Goal: Information Seeking & Learning: Learn about a topic

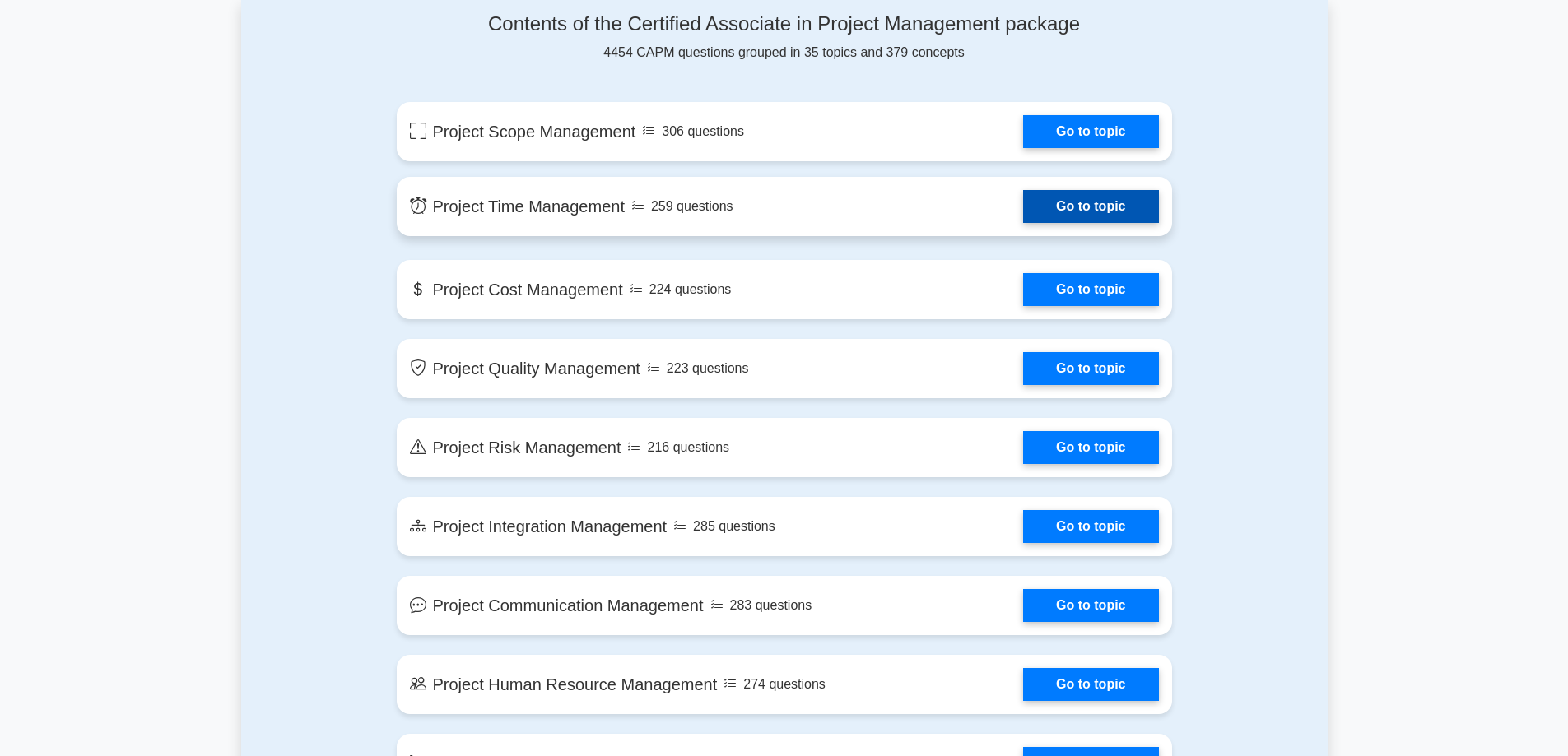
scroll to position [823, 0]
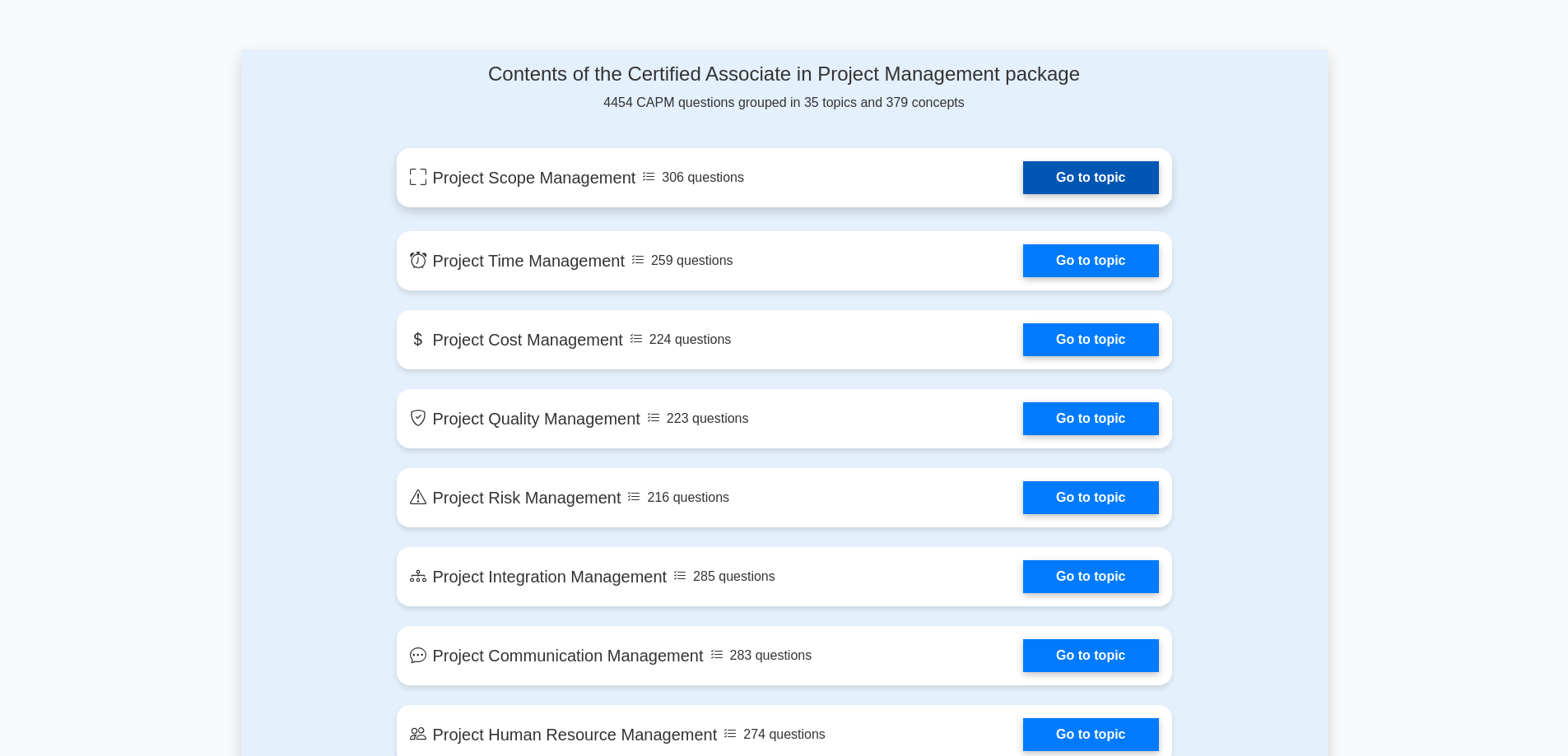
click at [1136, 185] on link "Go to topic" at bounding box center [1090, 178] width 135 height 33
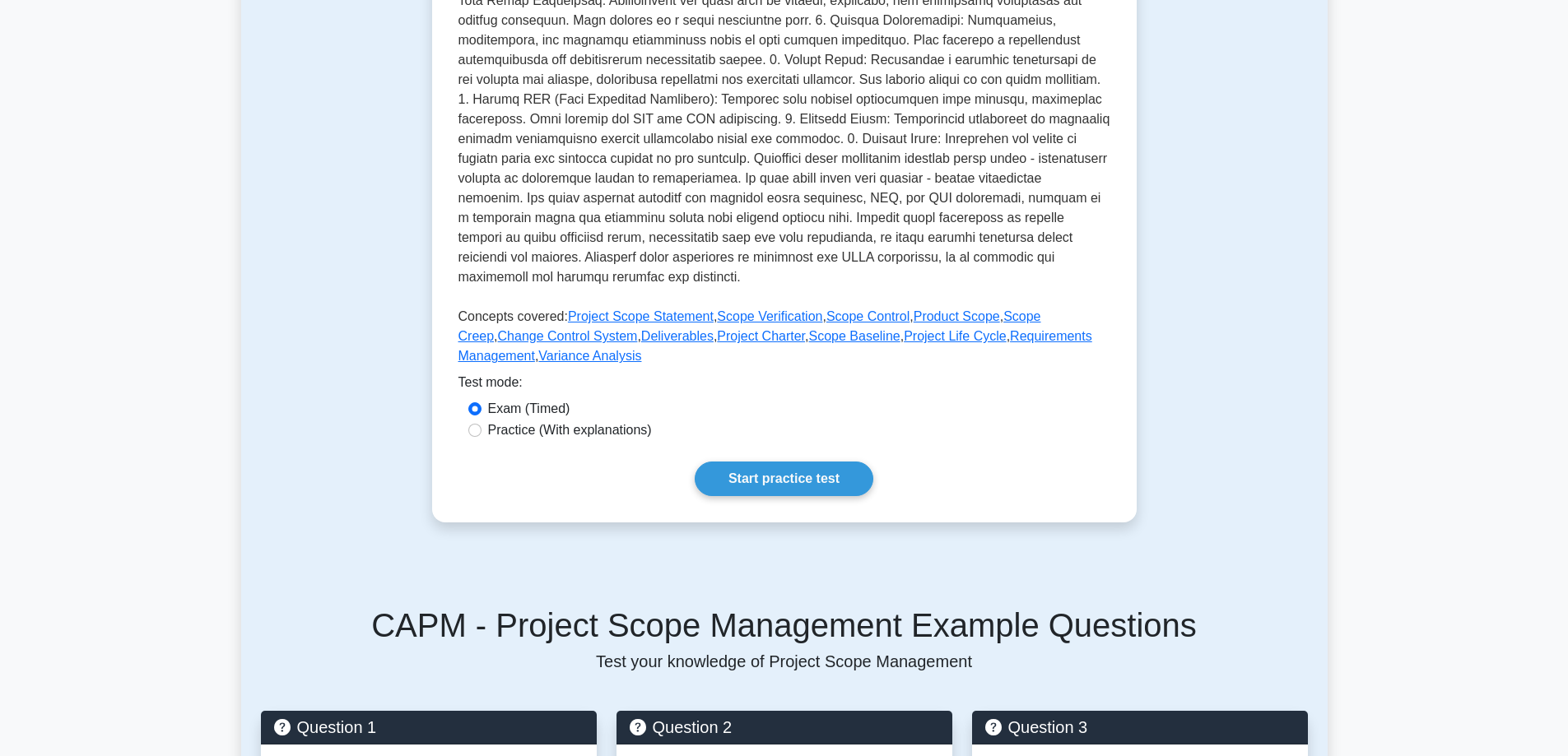
scroll to position [494, 0]
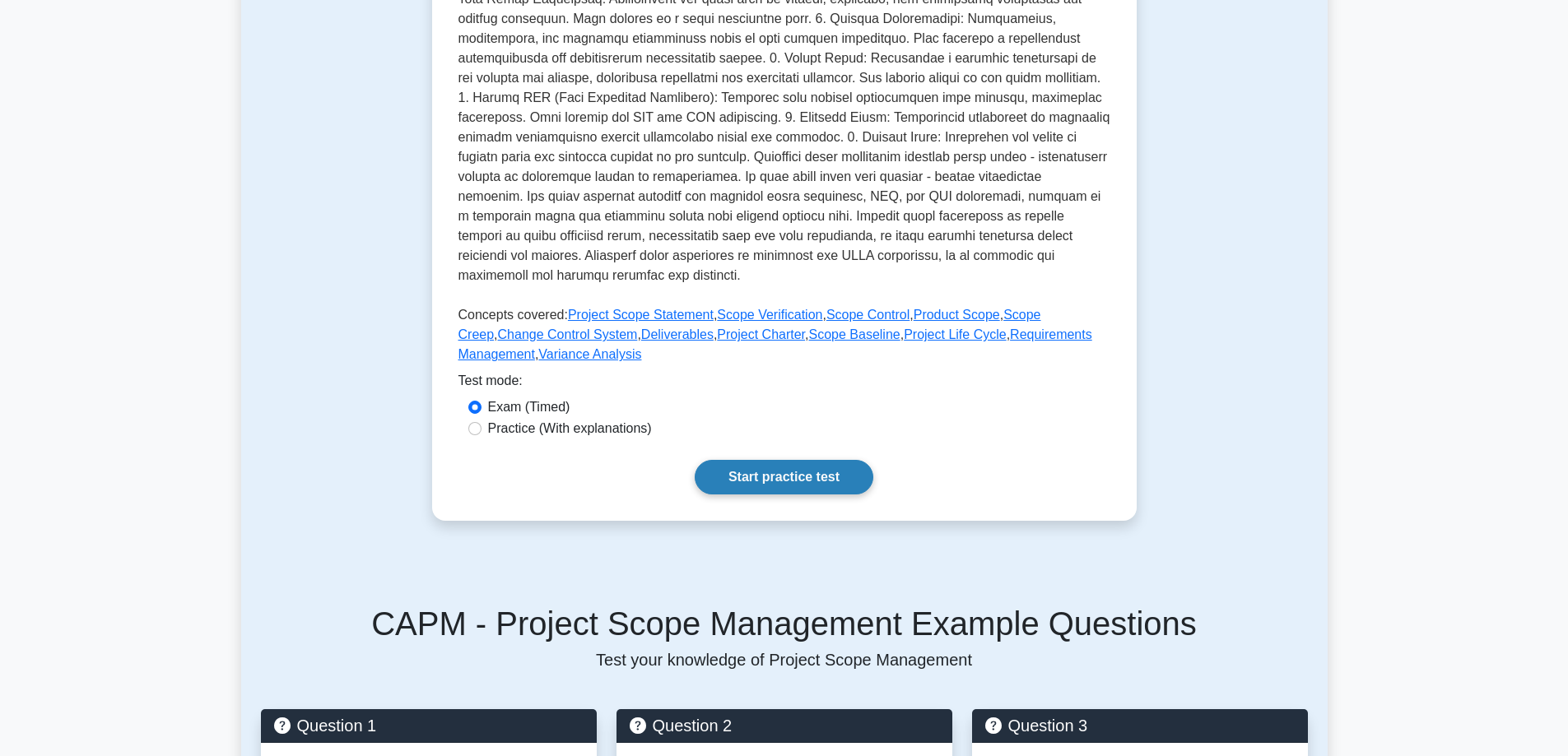
click at [837, 479] on link "Start practice test" at bounding box center [784, 477] width 179 height 35
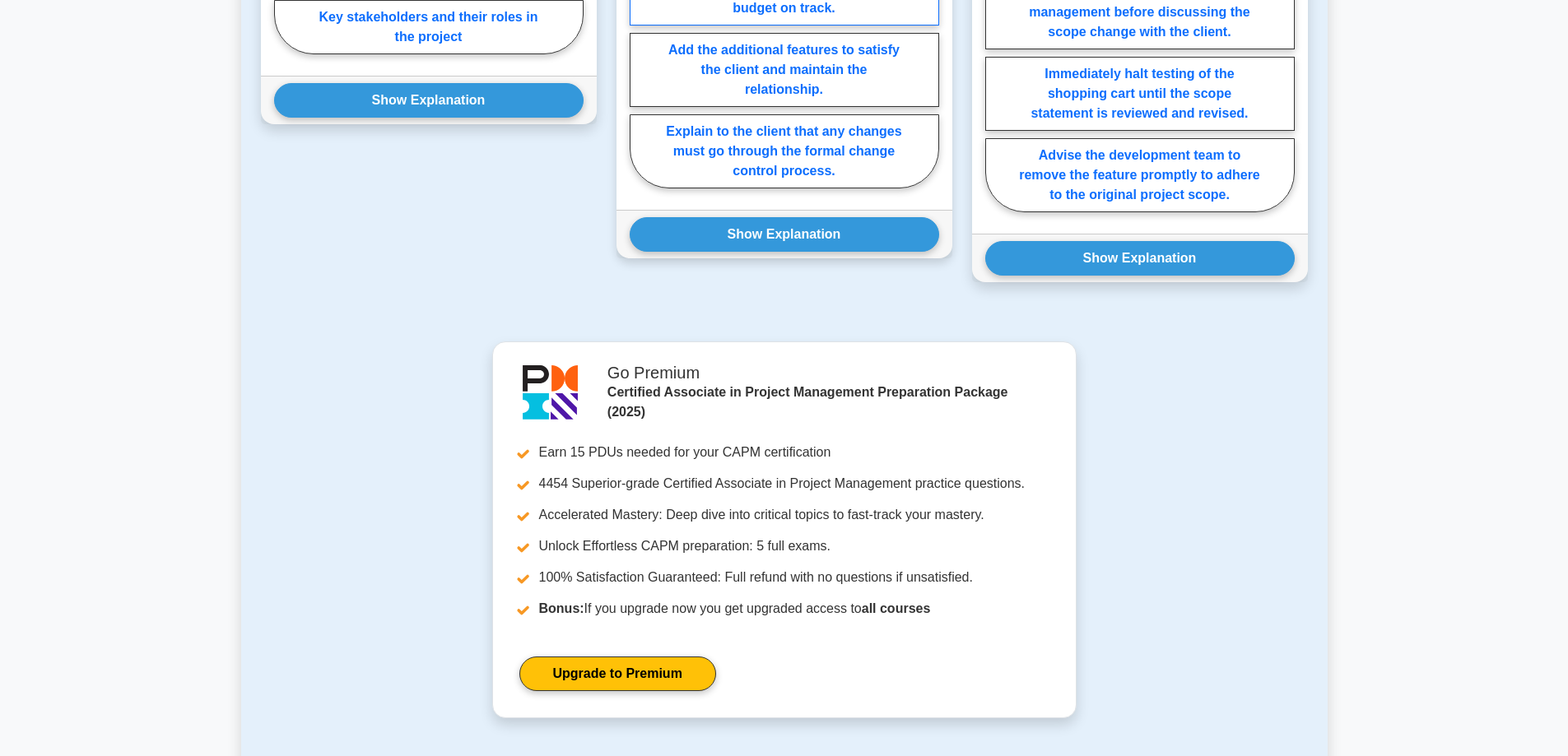
scroll to position [1482, 0]
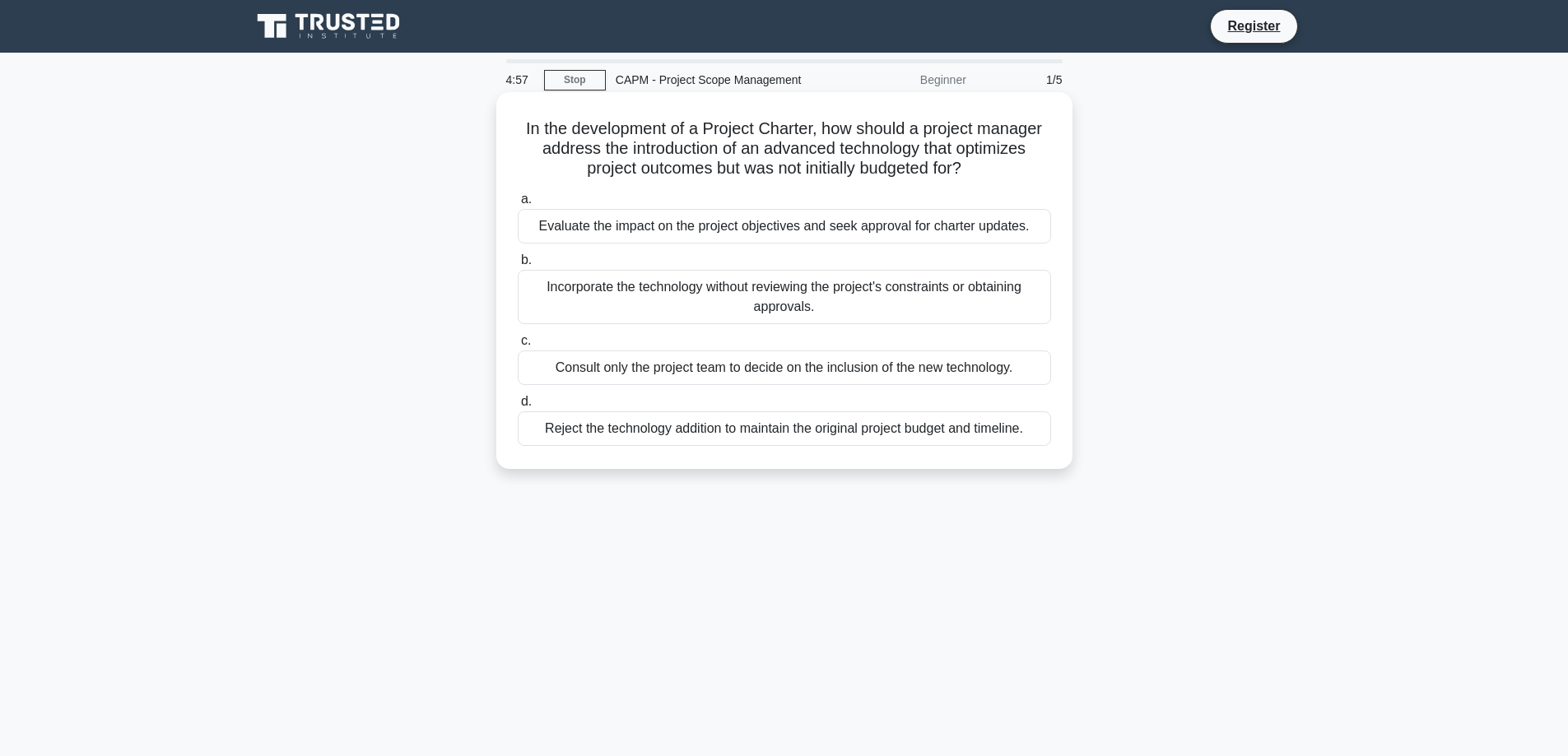
click at [754, 229] on div "Evaluate the impact on the project objectives and seek approval for charter upd…" at bounding box center [785, 226] width 533 height 35
click at [518, 205] on input "a. Evaluate the impact on the project objectives and seek approval for charter …" at bounding box center [518, 199] width 0 height 11
